Goal: Transaction & Acquisition: Purchase product/service

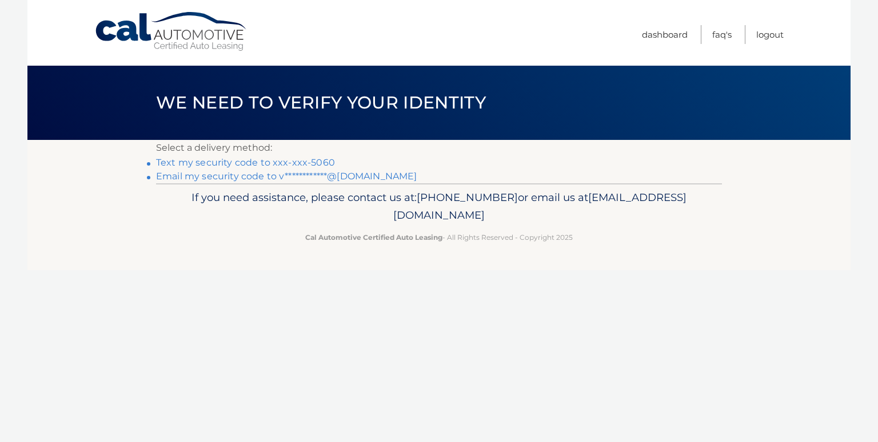
click at [231, 165] on link "Text my security code to xxx-xxx-5060" at bounding box center [245, 162] width 179 height 11
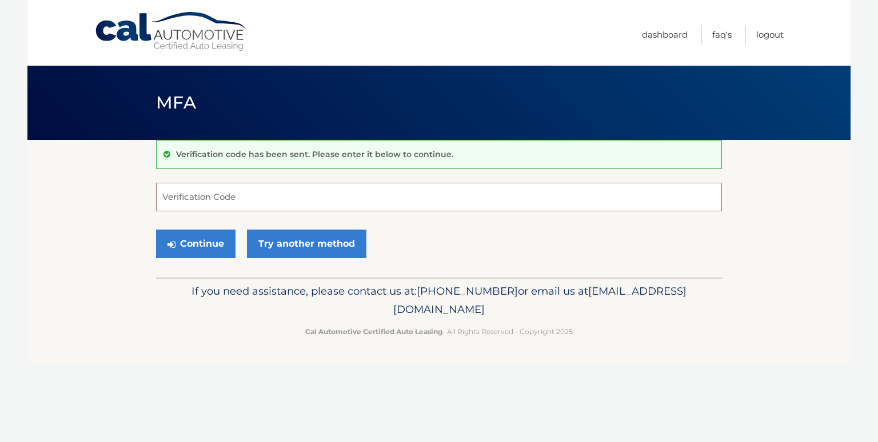
click at [231, 198] on input "Verification Code" at bounding box center [439, 197] width 566 height 29
type input "394202"
click at [212, 243] on button "Continue" at bounding box center [195, 244] width 79 height 29
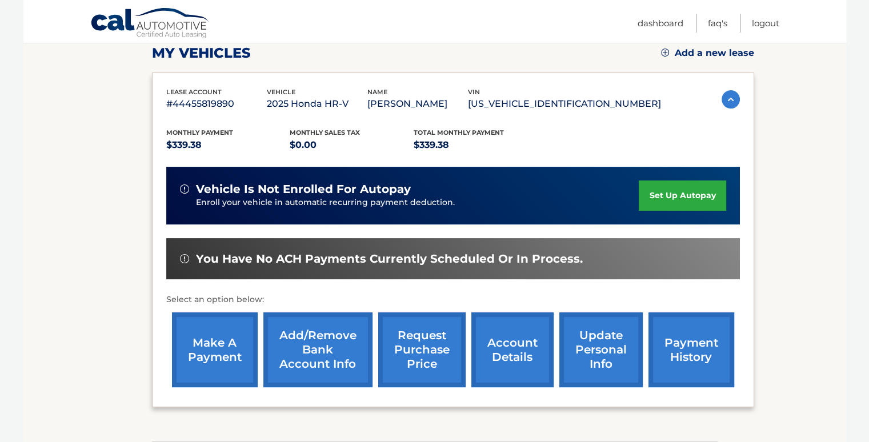
scroll to position [165, 0]
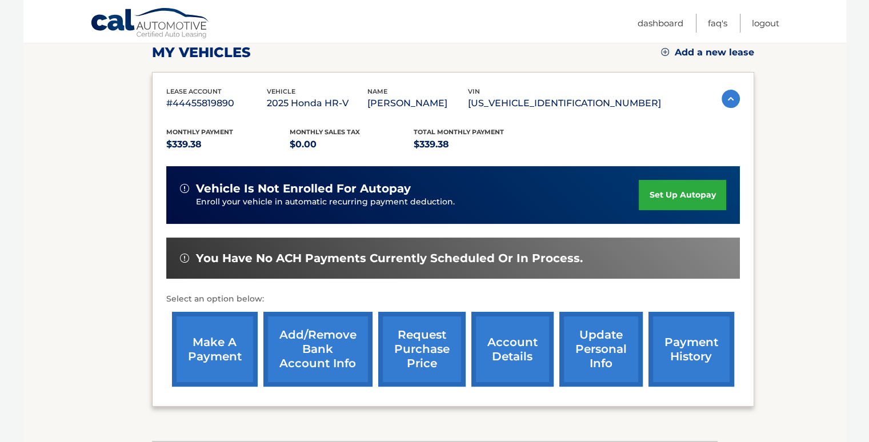
click at [213, 334] on link "make a payment" at bounding box center [215, 349] width 86 height 75
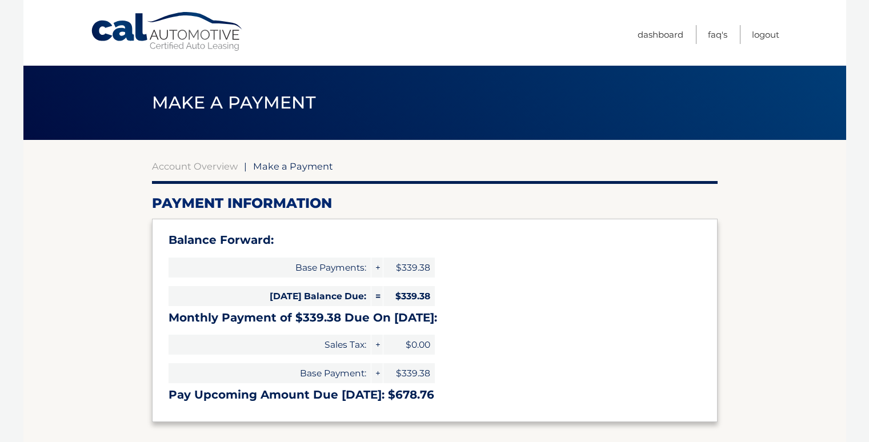
select select "Nzc1NjQyNWQtMzg4MS00YTFlLTg4ZDktNDA1MmU2ZTEyMWU5"
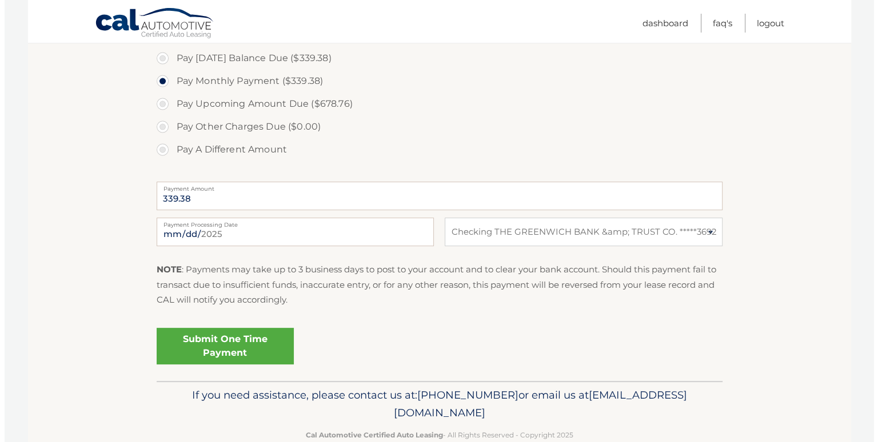
scroll to position [398, 0]
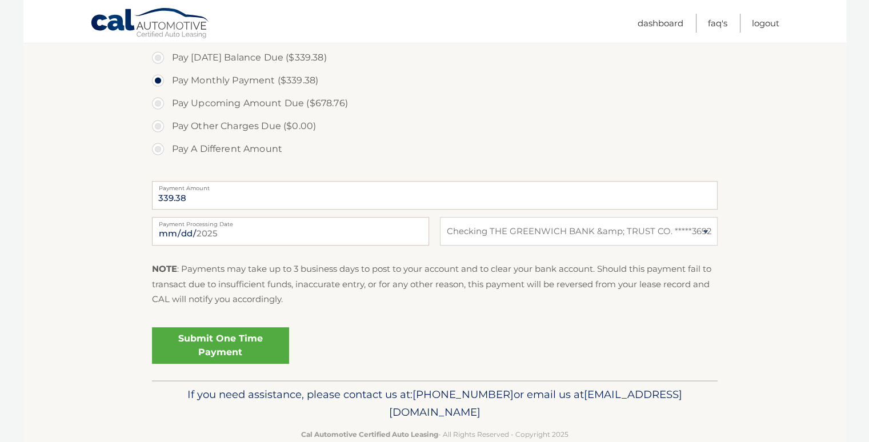
click at [222, 340] on link "Submit One Time Payment" at bounding box center [220, 345] width 137 height 37
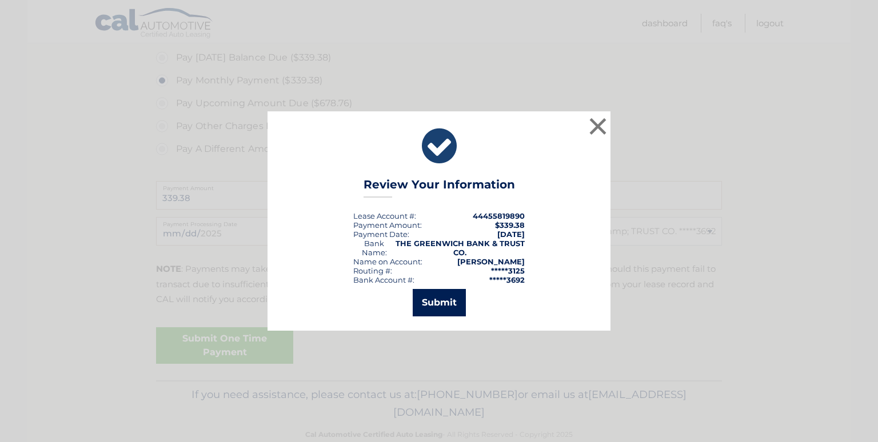
click at [444, 302] on button "Submit" at bounding box center [439, 302] width 53 height 27
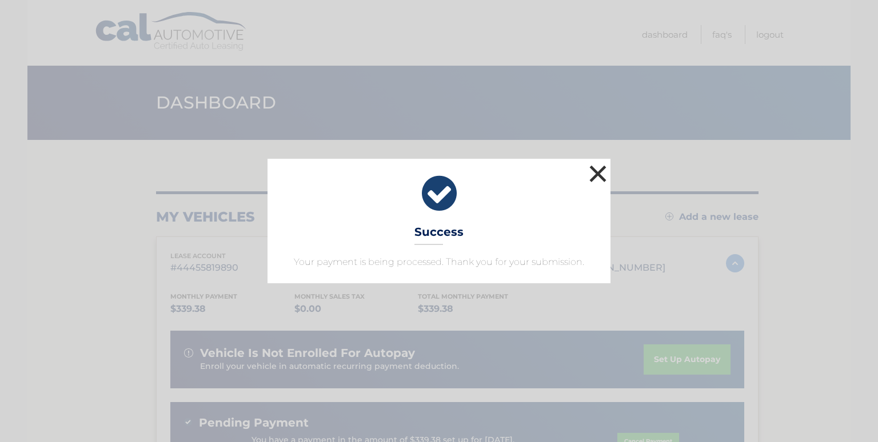
click at [600, 167] on button "×" at bounding box center [597, 173] width 23 height 23
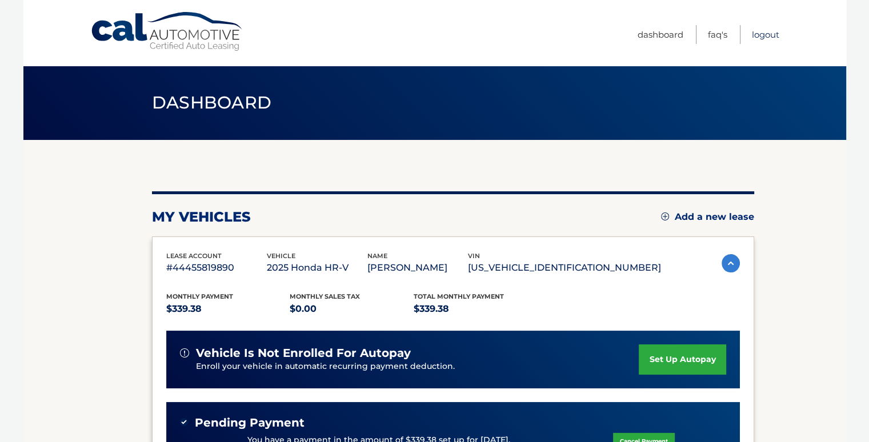
click at [770, 32] on link "Logout" at bounding box center [765, 34] width 27 height 19
